Goal: Entertainment & Leisure: Consume media (video, audio)

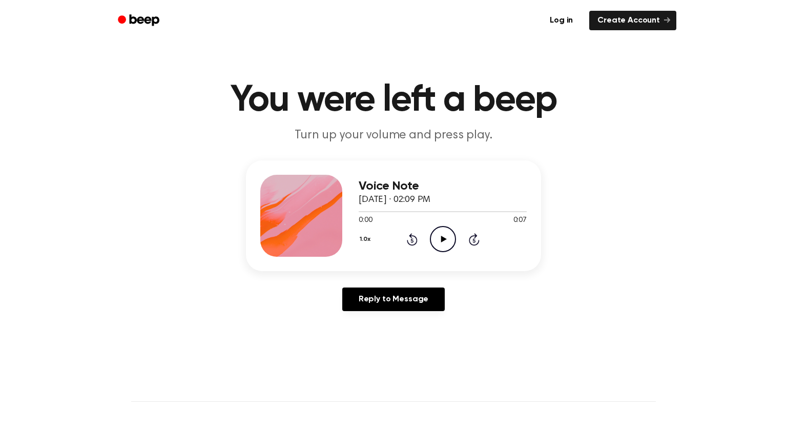
click at [439, 237] on icon "Play Audio" at bounding box center [443, 239] width 26 height 26
click at [437, 249] on icon "Play Audio" at bounding box center [443, 239] width 26 height 26
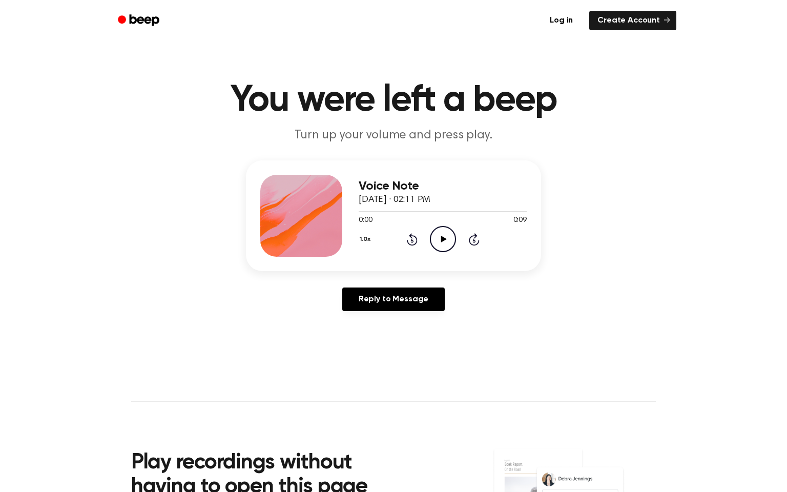
click at [438, 253] on div "Voice Note September 29, 2025 · 02:11 PM 0:00 0:09 Your browser does not suppor…" at bounding box center [443, 216] width 168 height 82
click at [448, 234] on icon "Play Audio" at bounding box center [443, 239] width 26 height 26
click at [442, 248] on icon "Play Audio" at bounding box center [443, 239] width 26 height 26
click at [435, 233] on icon "Play Audio" at bounding box center [443, 239] width 26 height 26
click at [440, 239] on icon "Play Audio" at bounding box center [443, 239] width 26 height 26
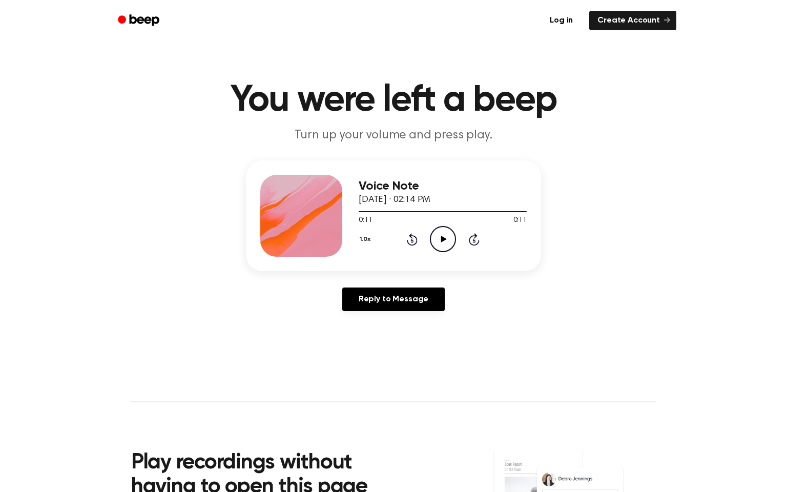
click at [437, 236] on icon "Play Audio" at bounding box center [443, 239] width 26 height 26
click at [406, 237] on icon "Rewind 5 seconds" at bounding box center [411, 239] width 11 height 13
click at [444, 232] on icon "Play Audio" at bounding box center [443, 239] width 26 height 26
click at [439, 240] on icon "Play Audio" at bounding box center [443, 239] width 26 height 26
click at [441, 239] on icon at bounding box center [444, 239] width 6 height 7
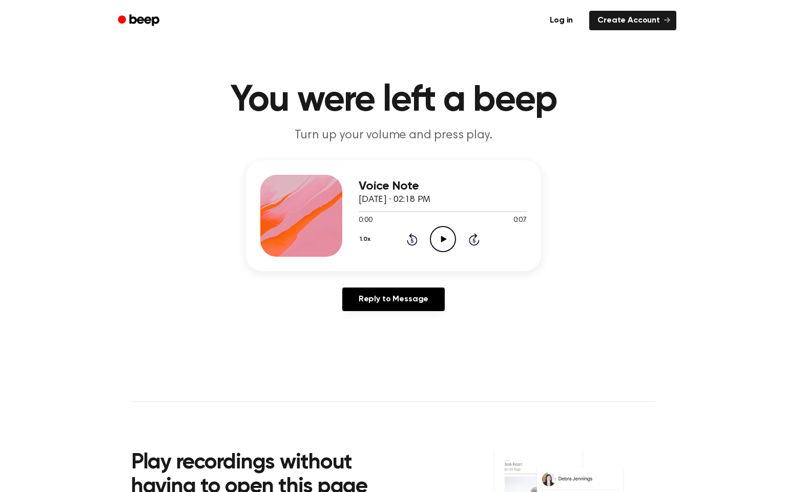
click at [445, 245] on icon "Play Audio" at bounding box center [443, 239] width 26 height 26
click at [436, 227] on icon "Play Audio" at bounding box center [443, 239] width 26 height 26
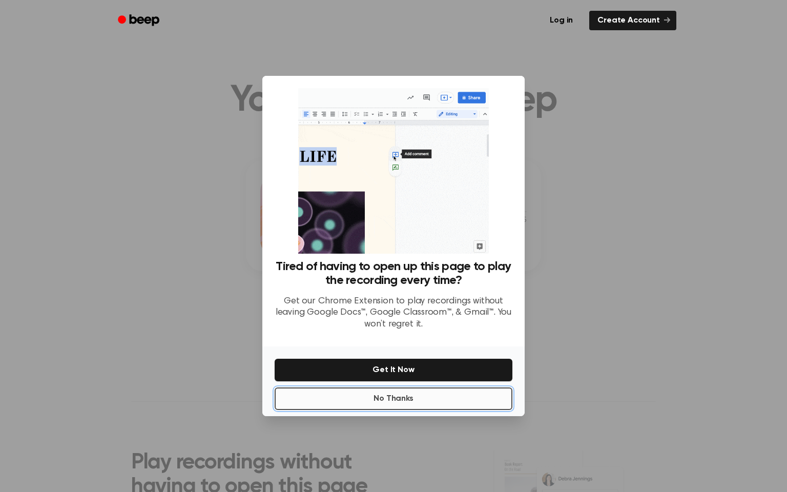
click at [409, 400] on button "No Thanks" at bounding box center [394, 398] width 238 height 23
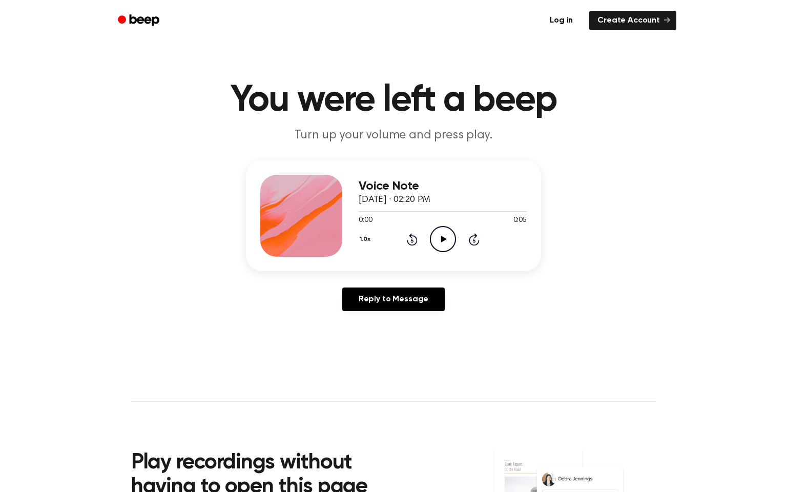
click at [448, 227] on icon "Play Audio" at bounding box center [443, 239] width 26 height 26
